Goal: Task Accomplishment & Management: Manage account settings

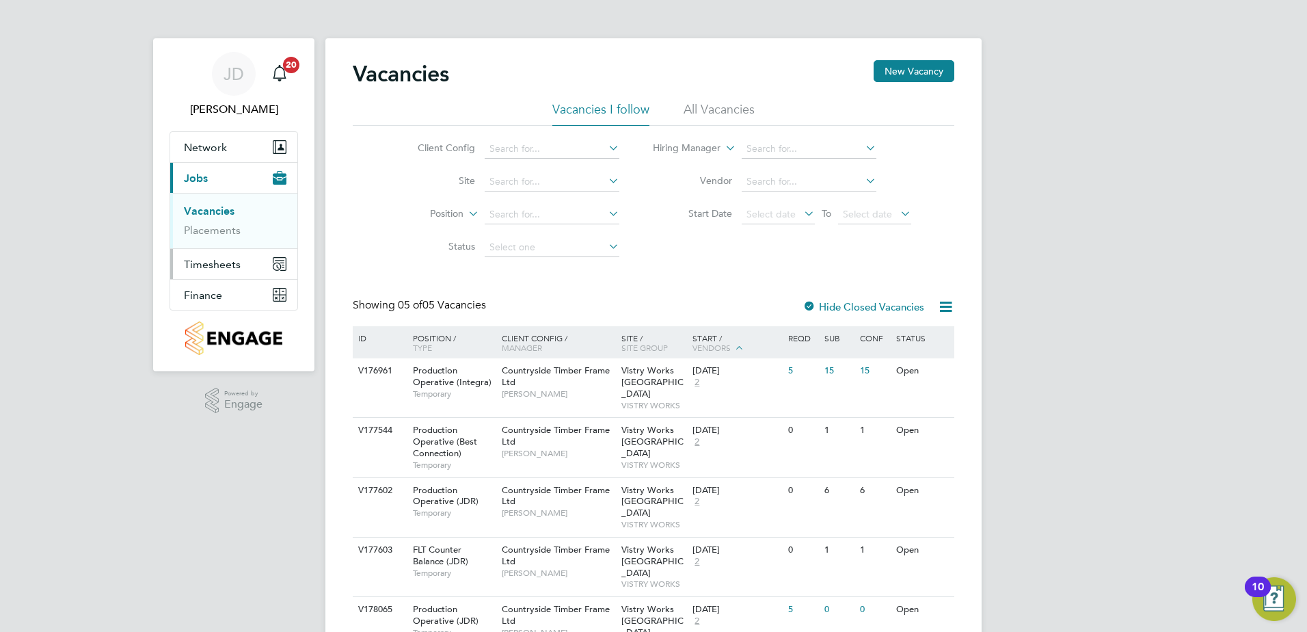
click at [217, 263] on span "Timesheets" at bounding box center [212, 264] width 57 height 13
click at [222, 241] on link "Timesheets" at bounding box center [212, 241] width 57 height 13
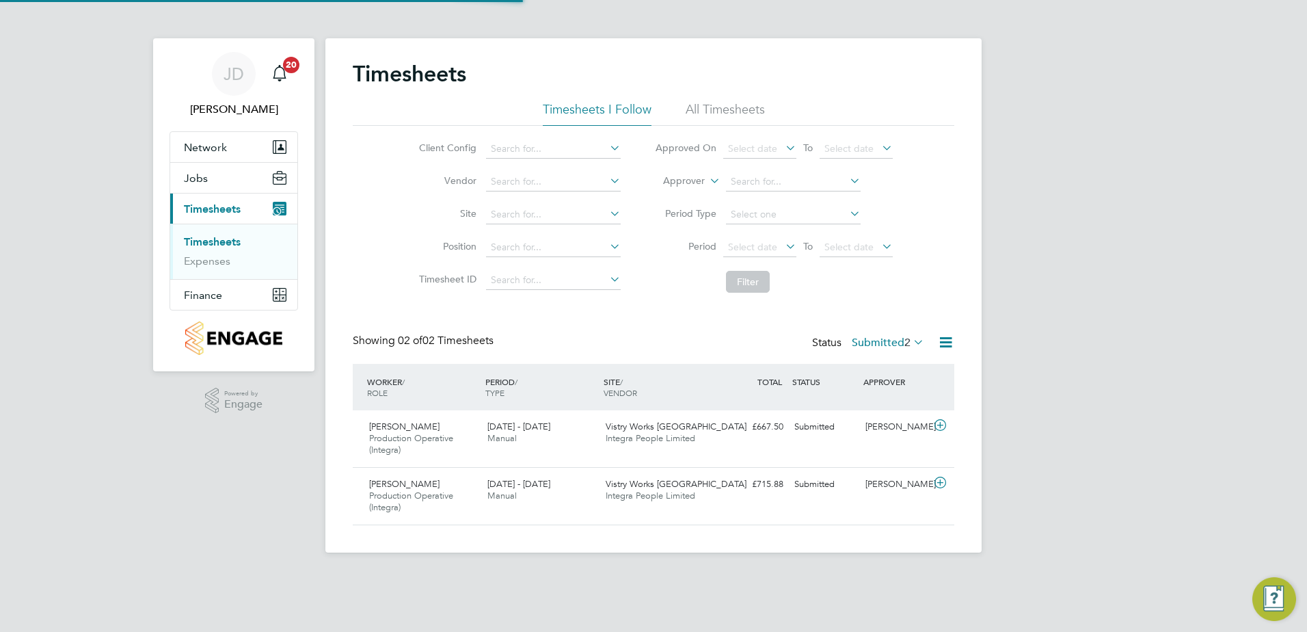
scroll to position [35, 119]
click at [720, 444] on div "Dylan Shaw Production Operative (Integra) 4 - 10 Aug 2025 4 - 10 Aug 2025 Manua…" at bounding box center [653, 438] width 601 height 57
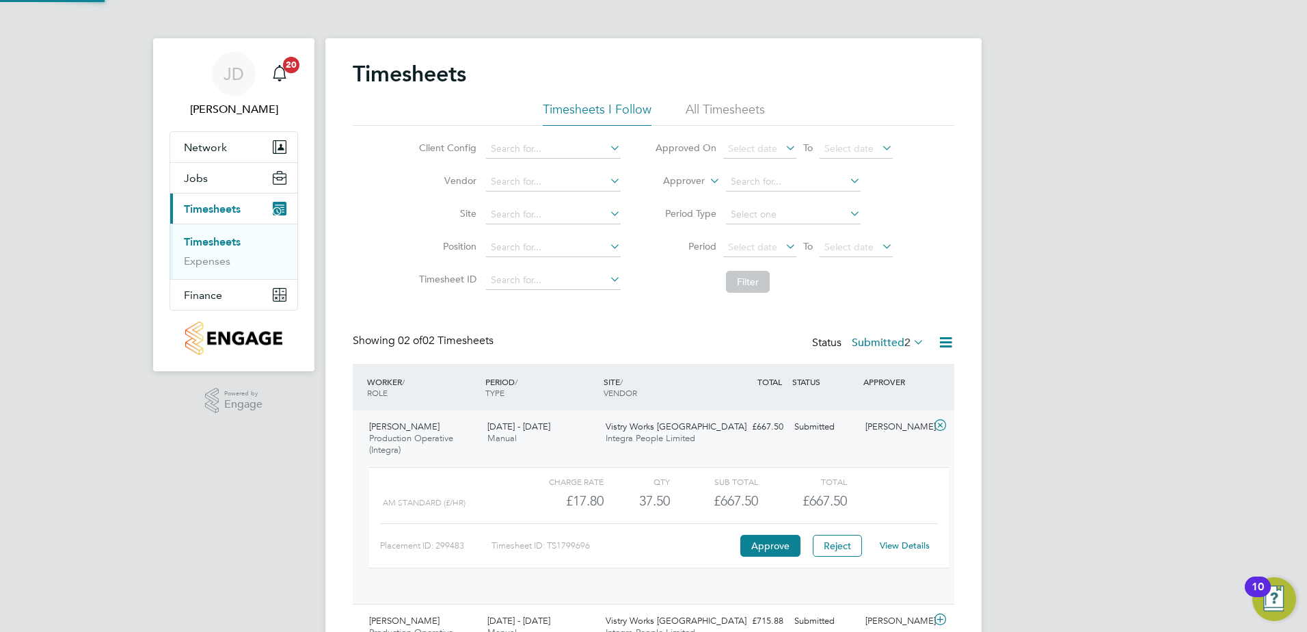
scroll to position [23, 133]
click at [908, 543] on link "View Details" at bounding box center [905, 545] width 50 height 12
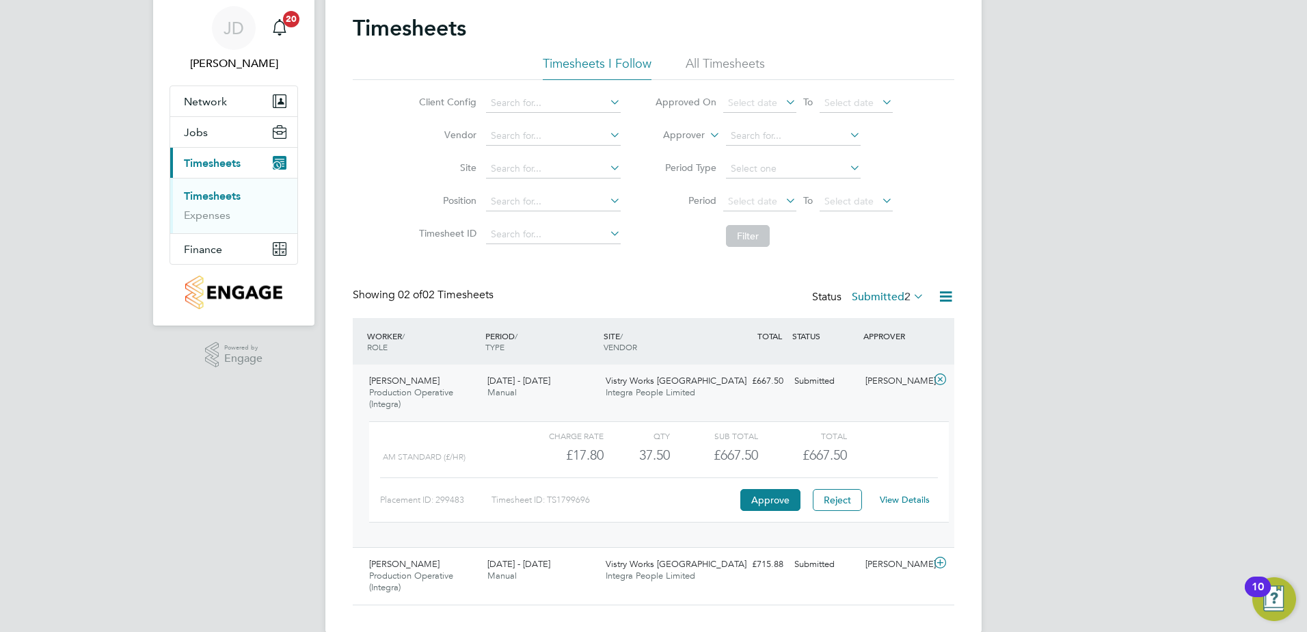
scroll to position [68, 0]
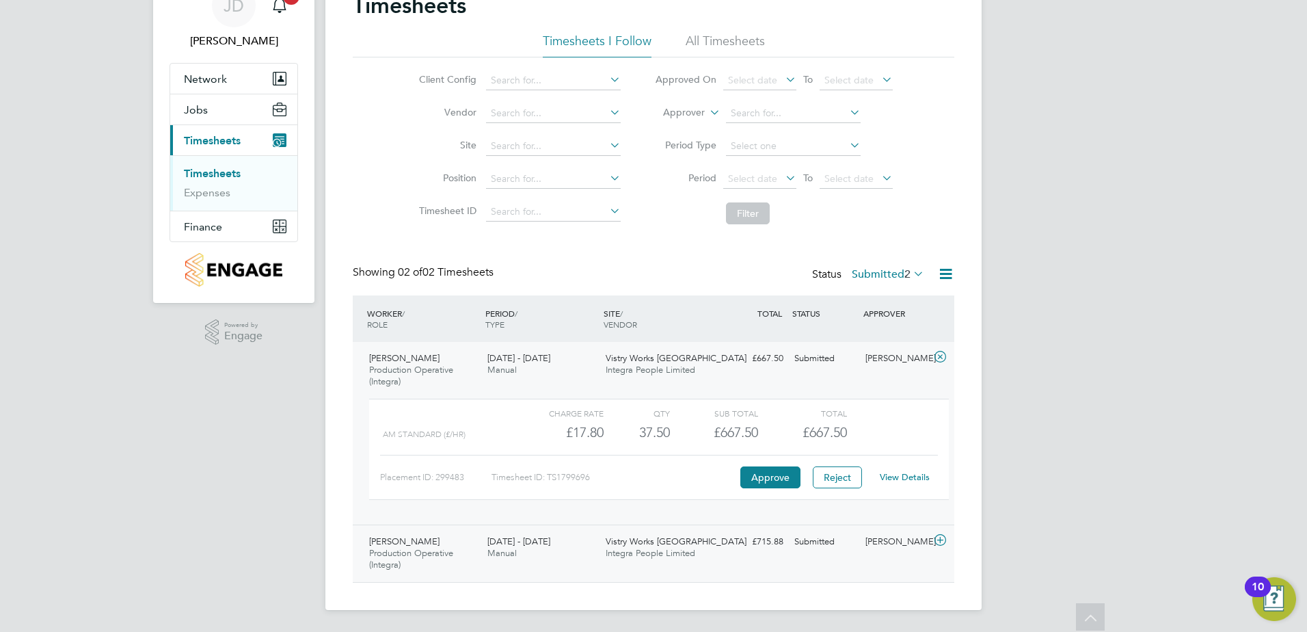
click at [577, 545] on div "4 - 10 Aug 2025 Manual" at bounding box center [541, 547] width 118 height 34
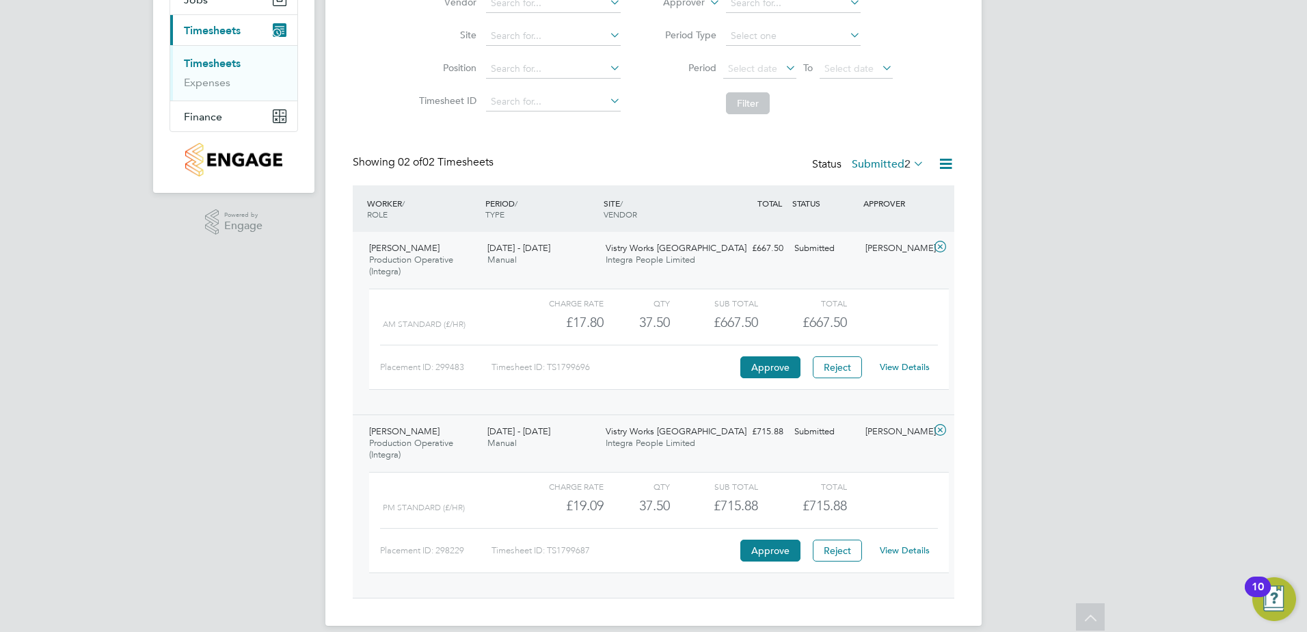
scroll to position [194, 0]
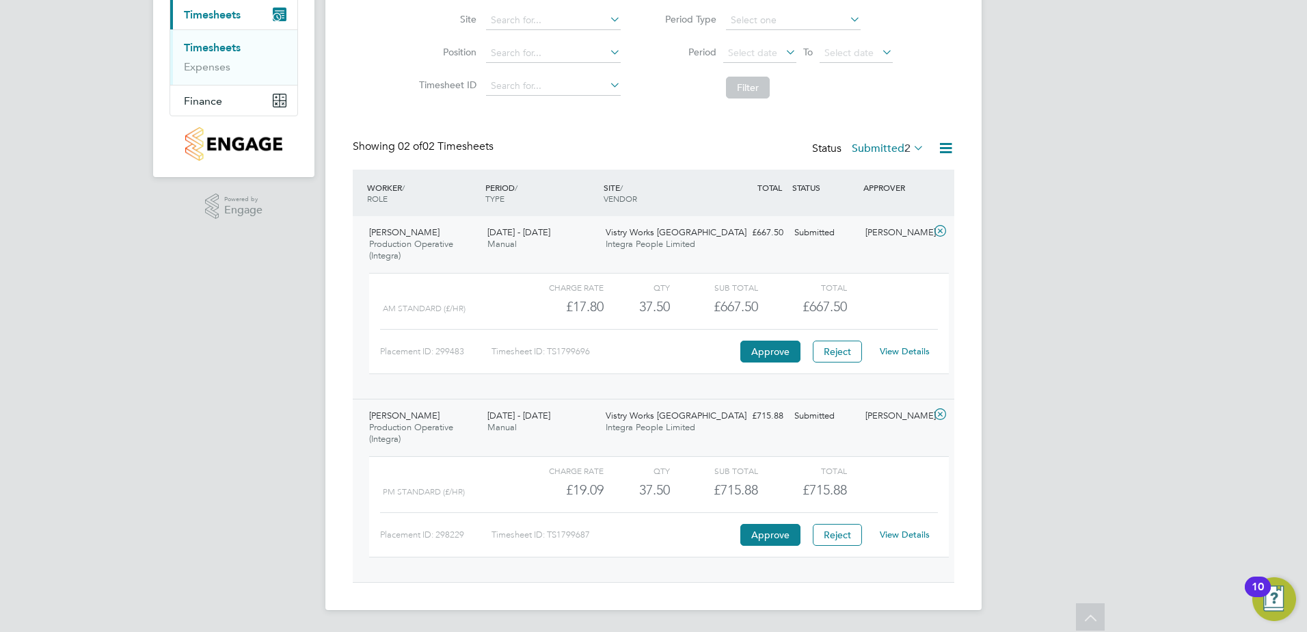
click at [910, 534] on link "View Details" at bounding box center [905, 534] width 50 height 12
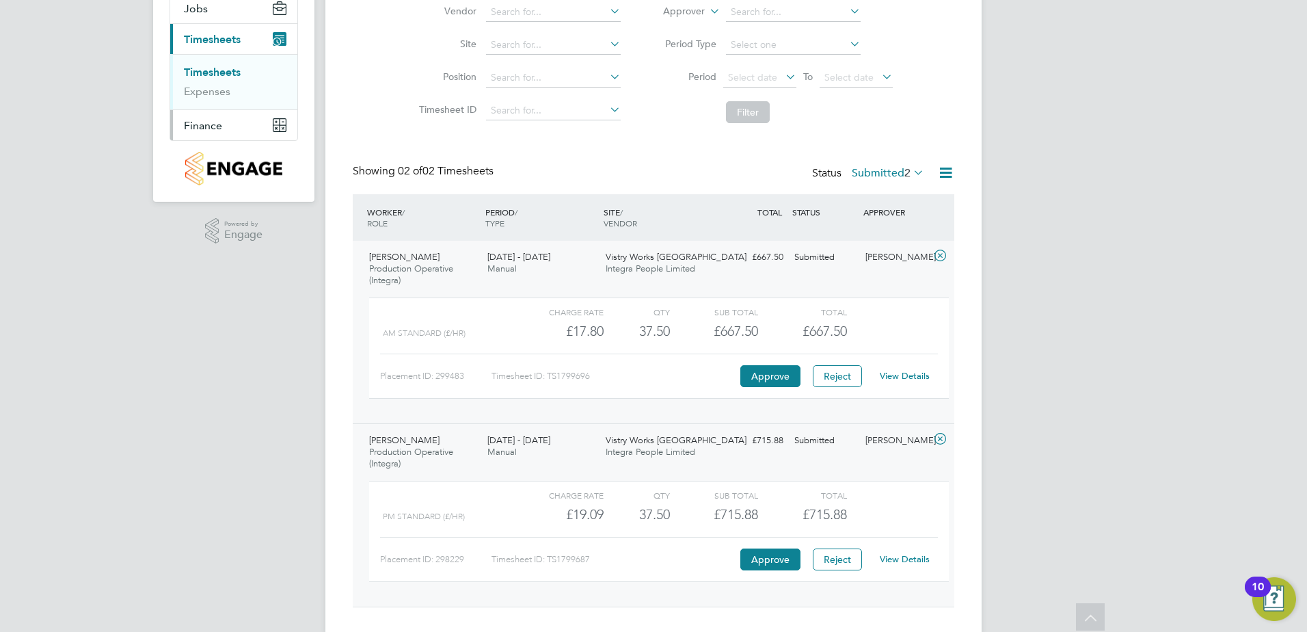
scroll to position [126, 0]
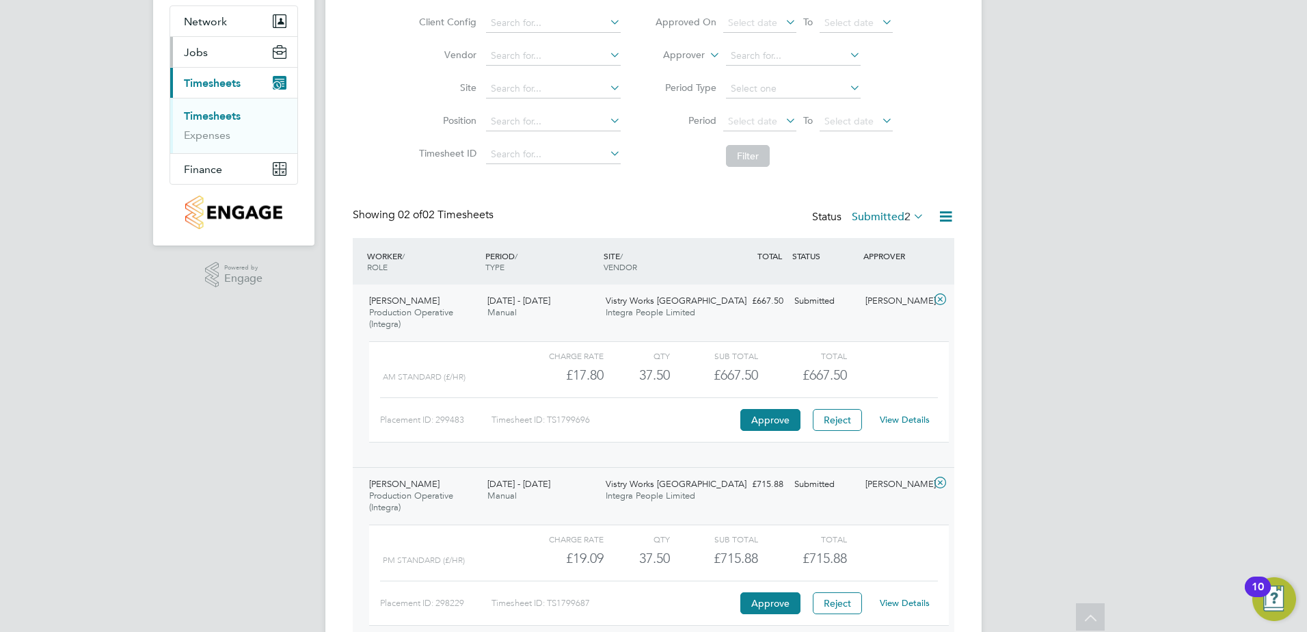
click at [210, 52] on button "Jobs" at bounding box center [233, 52] width 127 height 30
click at [221, 84] on link "Vacancies" at bounding box center [208, 85] width 49 height 13
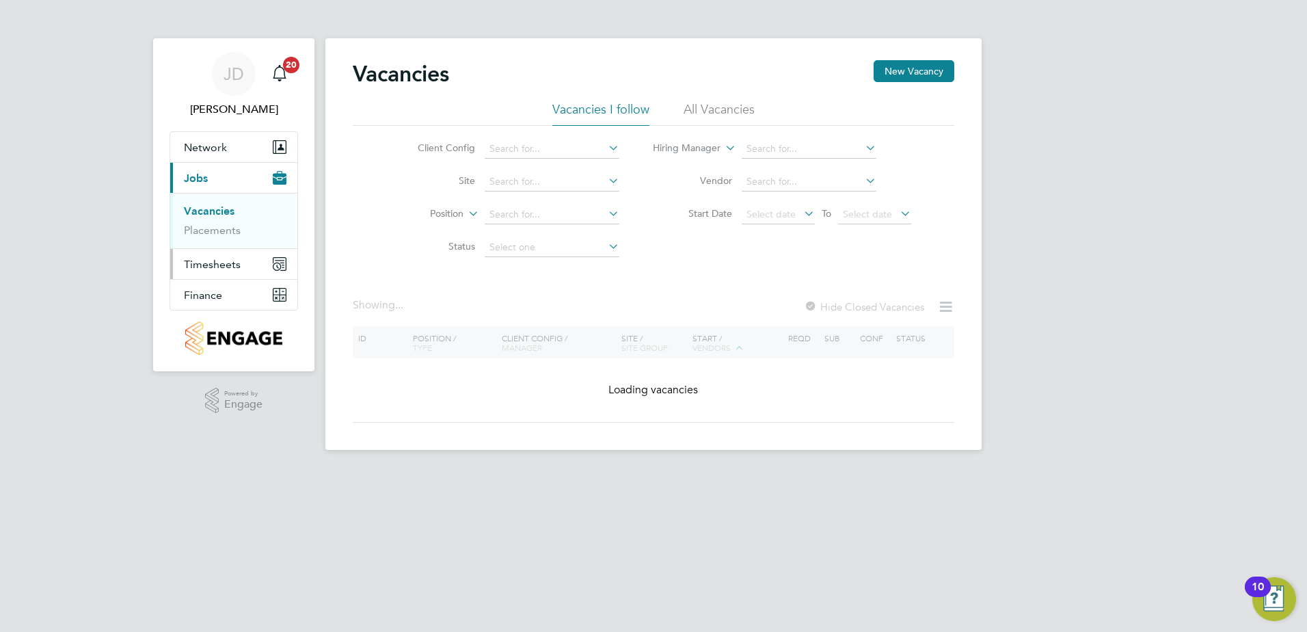
click at [218, 262] on span "Timesheets" at bounding box center [212, 264] width 57 height 13
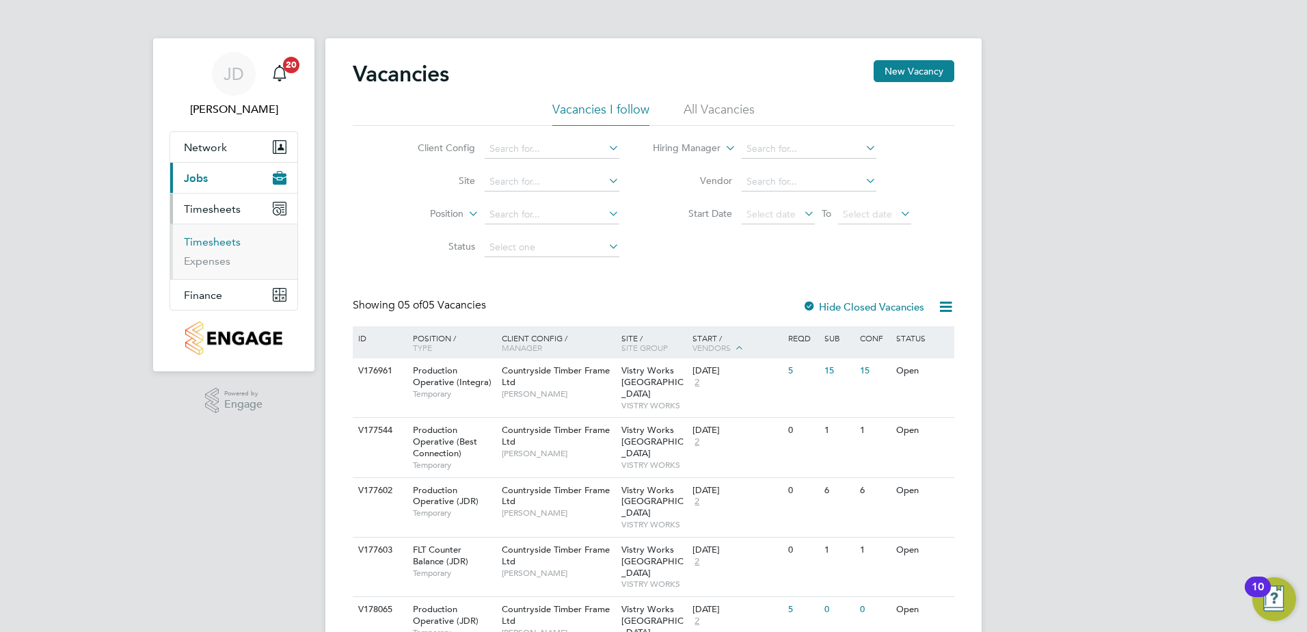
click at [215, 238] on link "Timesheets" at bounding box center [212, 241] width 57 height 13
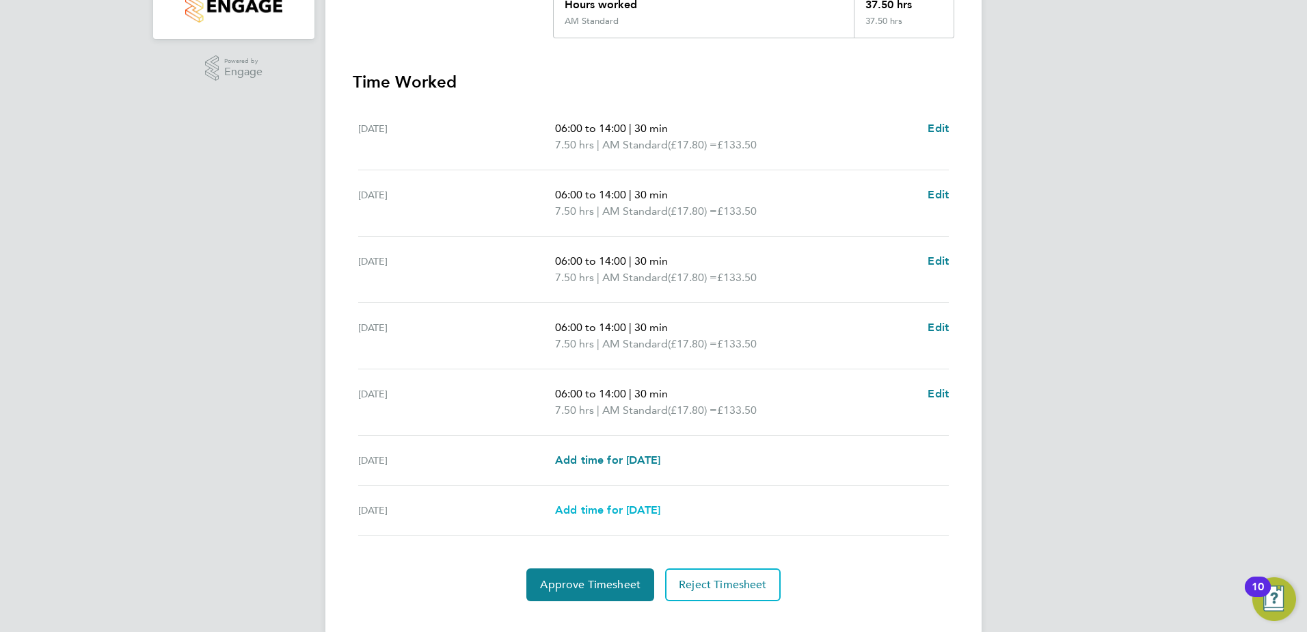
scroll to position [356, 0]
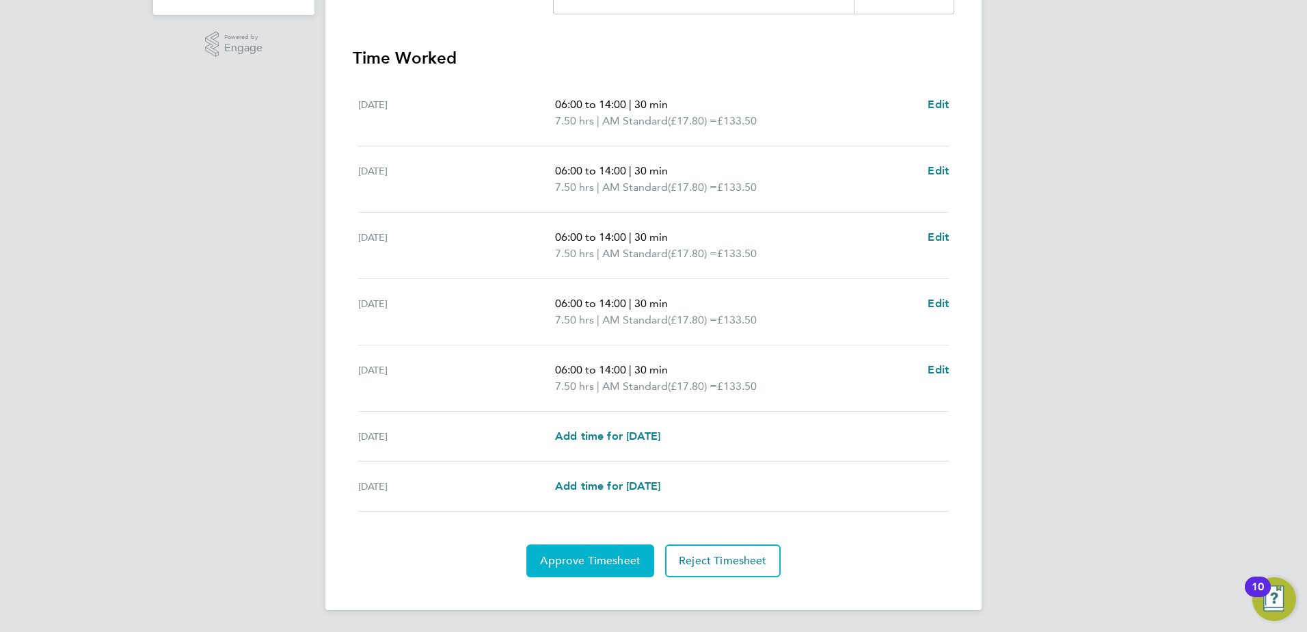
click at [606, 565] on span "Approve Timesheet" at bounding box center [590, 561] width 100 height 14
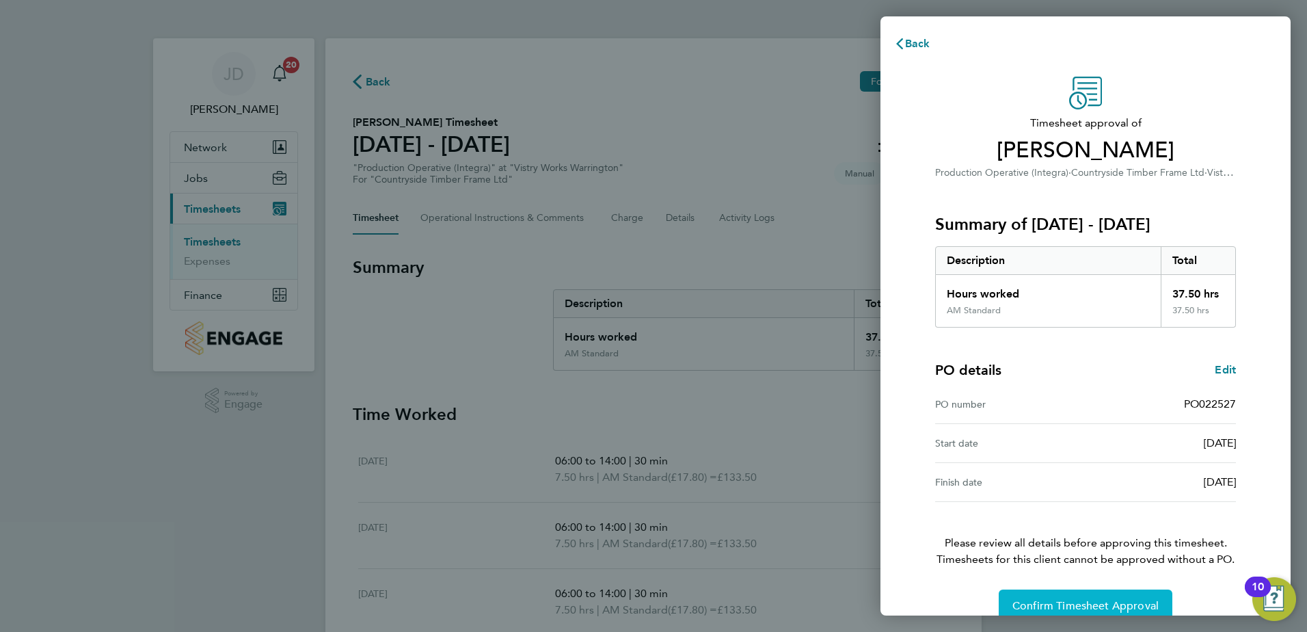
click at [1117, 601] on span "Confirm Timesheet Approval" at bounding box center [1085, 606] width 146 height 14
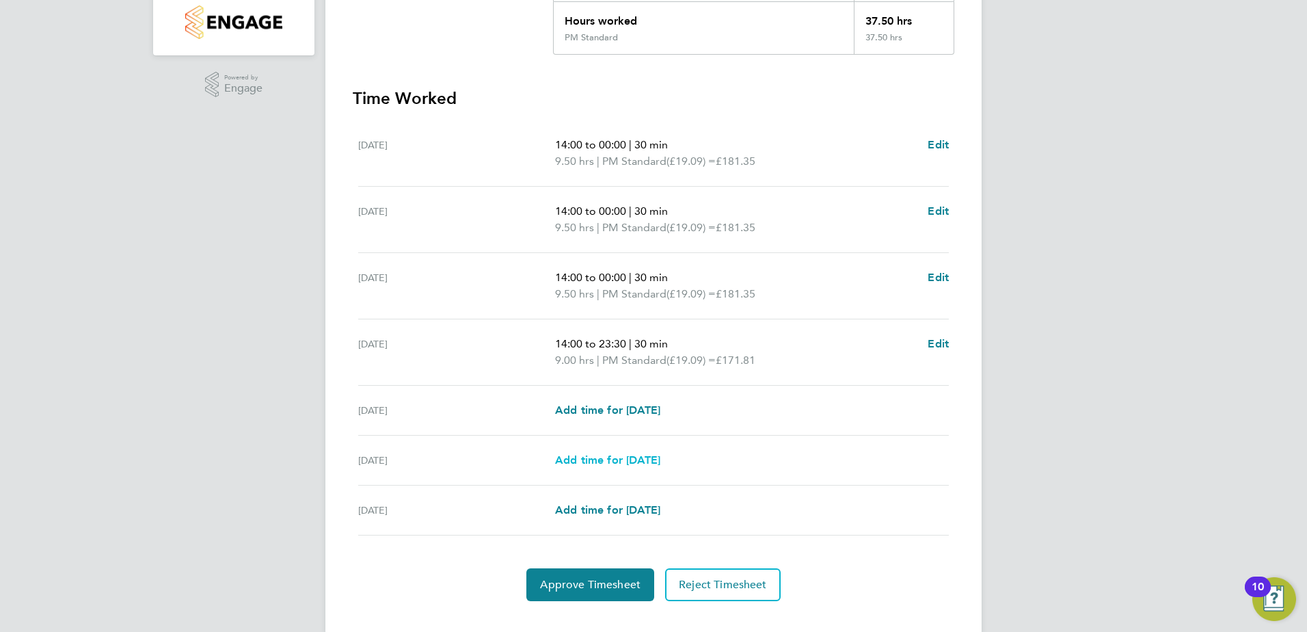
scroll to position [340, 0]
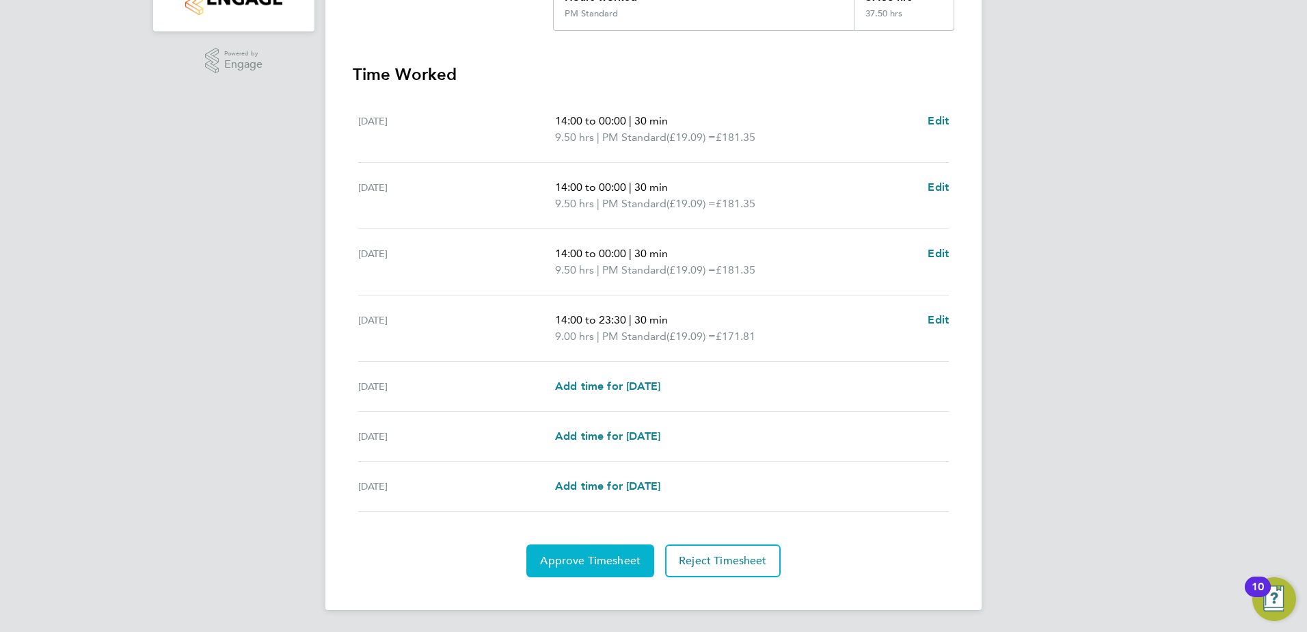
click at [581, 566] on span "Approve Timesheet" at bounding box center [590, 561] width 100 height 14
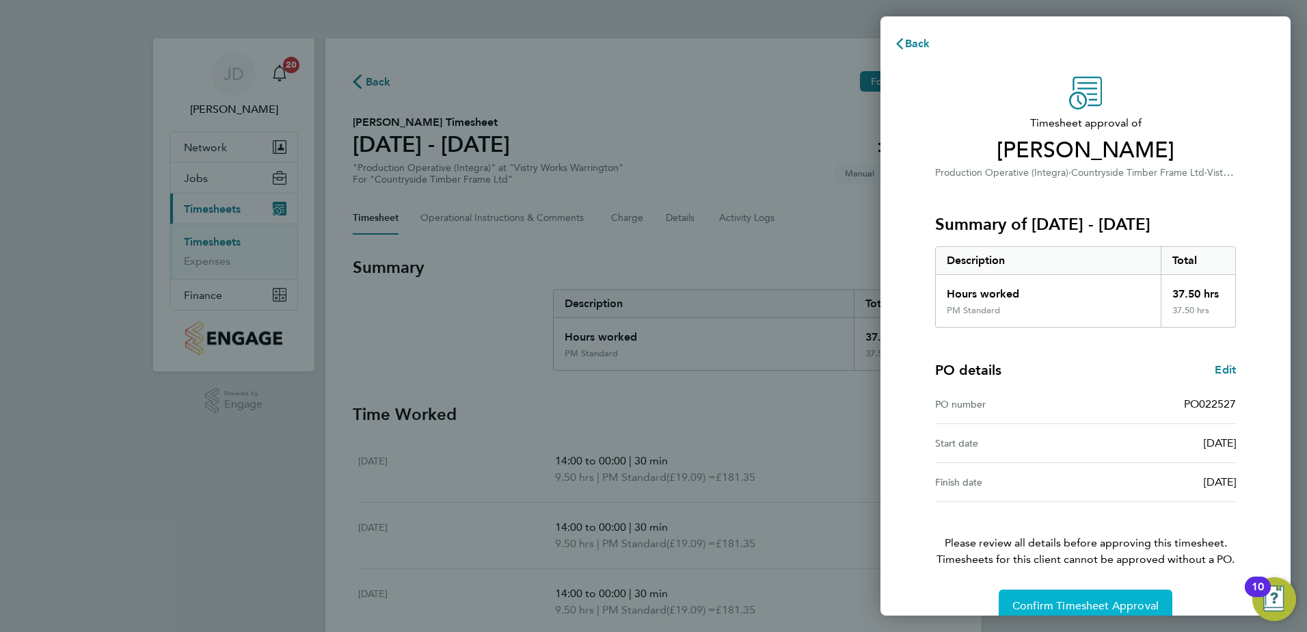
click at [1114, 597] on button "Confirm Timesheet Approval" at bounding box center [1086, 605] width 174 height 33
